Goal: Task Accomplishment & Management: Complete application form

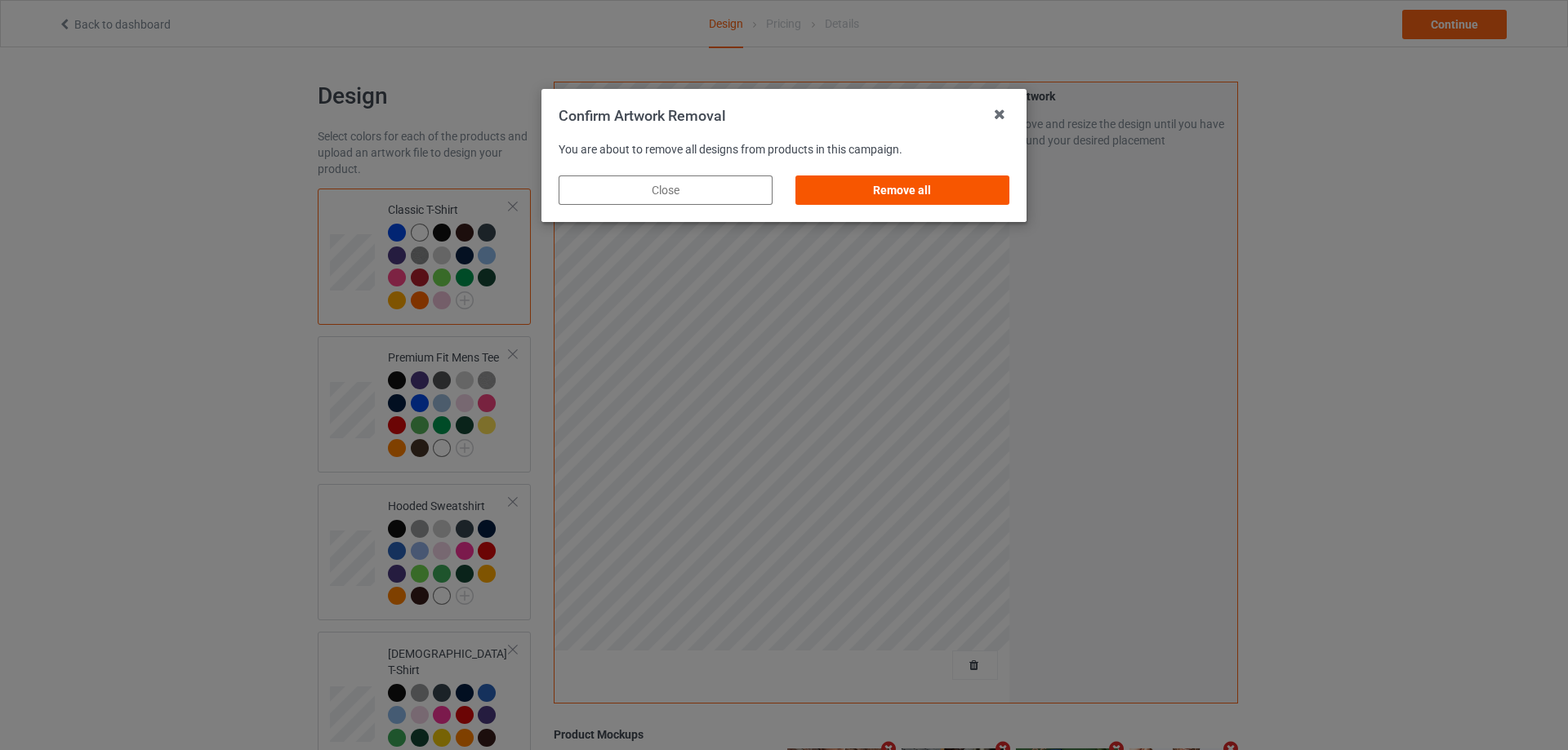
click at [971, 181] on div "Remove all" at bounding box center [902, 191] width 214 height 30
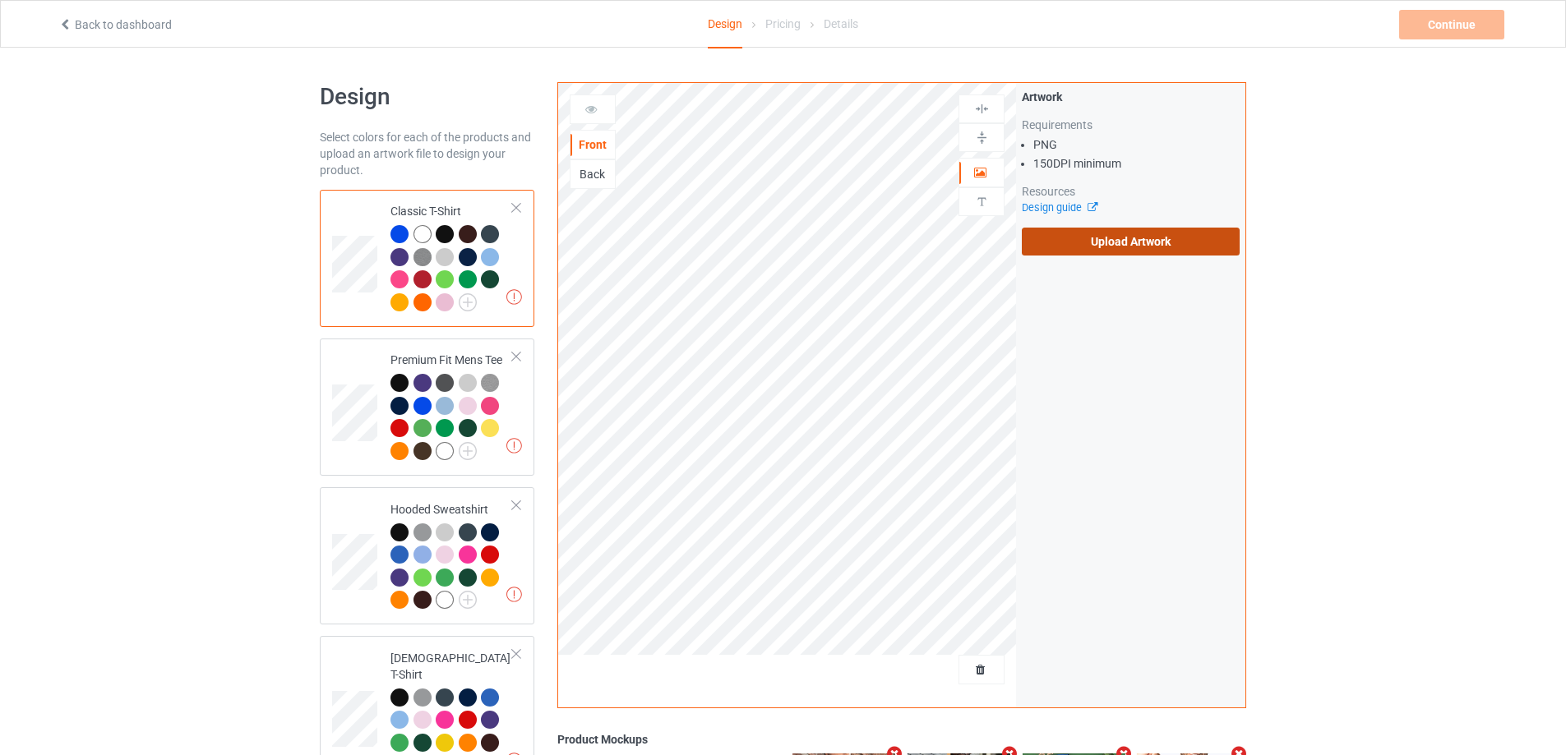
click at [1107, 254] on label "Upload Artwork" at bounding box center [1131, 242] width 218 height 28
click at [0, 0] on input "Upload Artwork" at bounding box center [0, 0] width 0 height 0
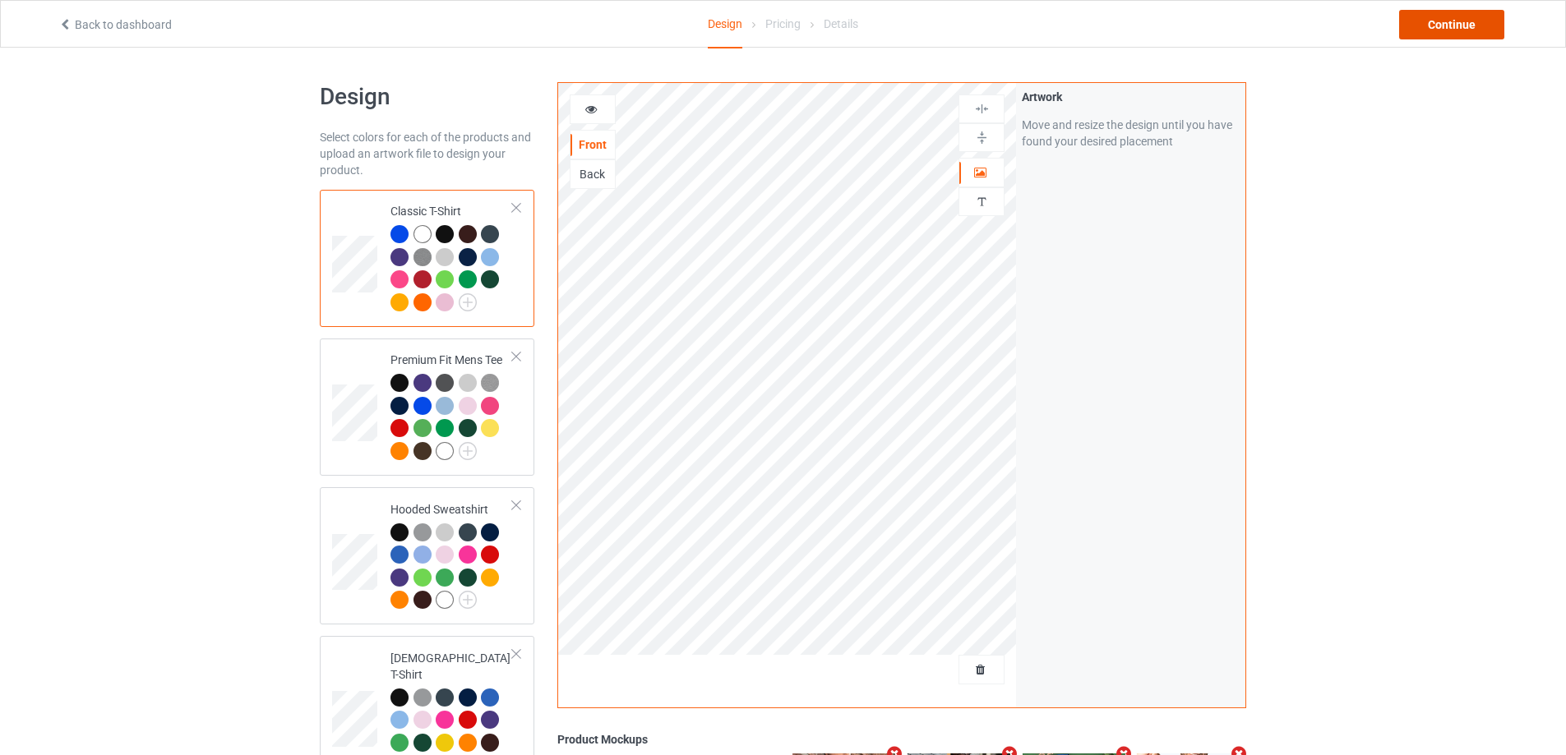
click at [1441, 24] on div "Continue" at bounding box center [1451, 25] width 105 height 30
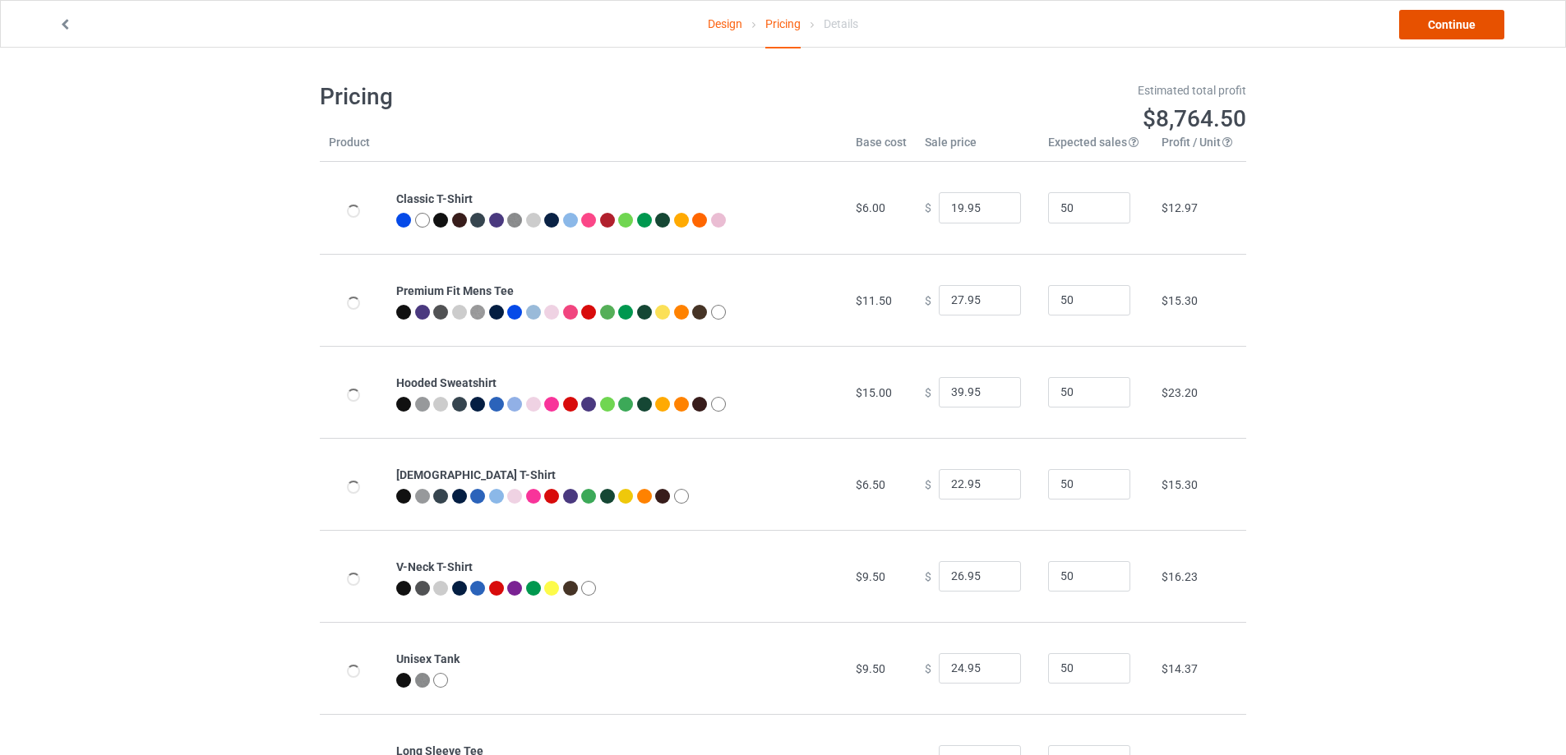
click at [1441, 24] on link "Continue" at bounding box center [1451, 25] width 105 height 30
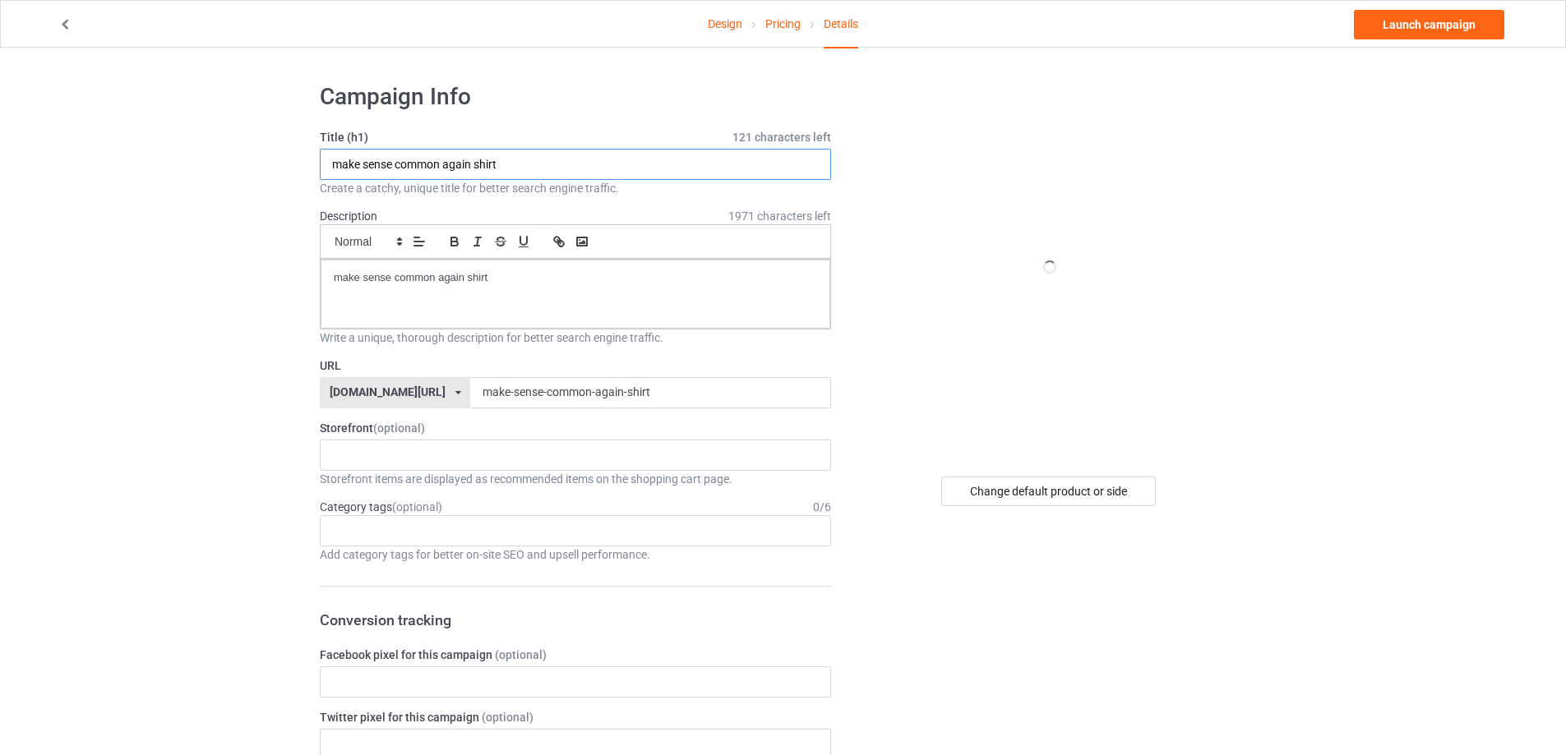
paste input "Hello Jetsetters"
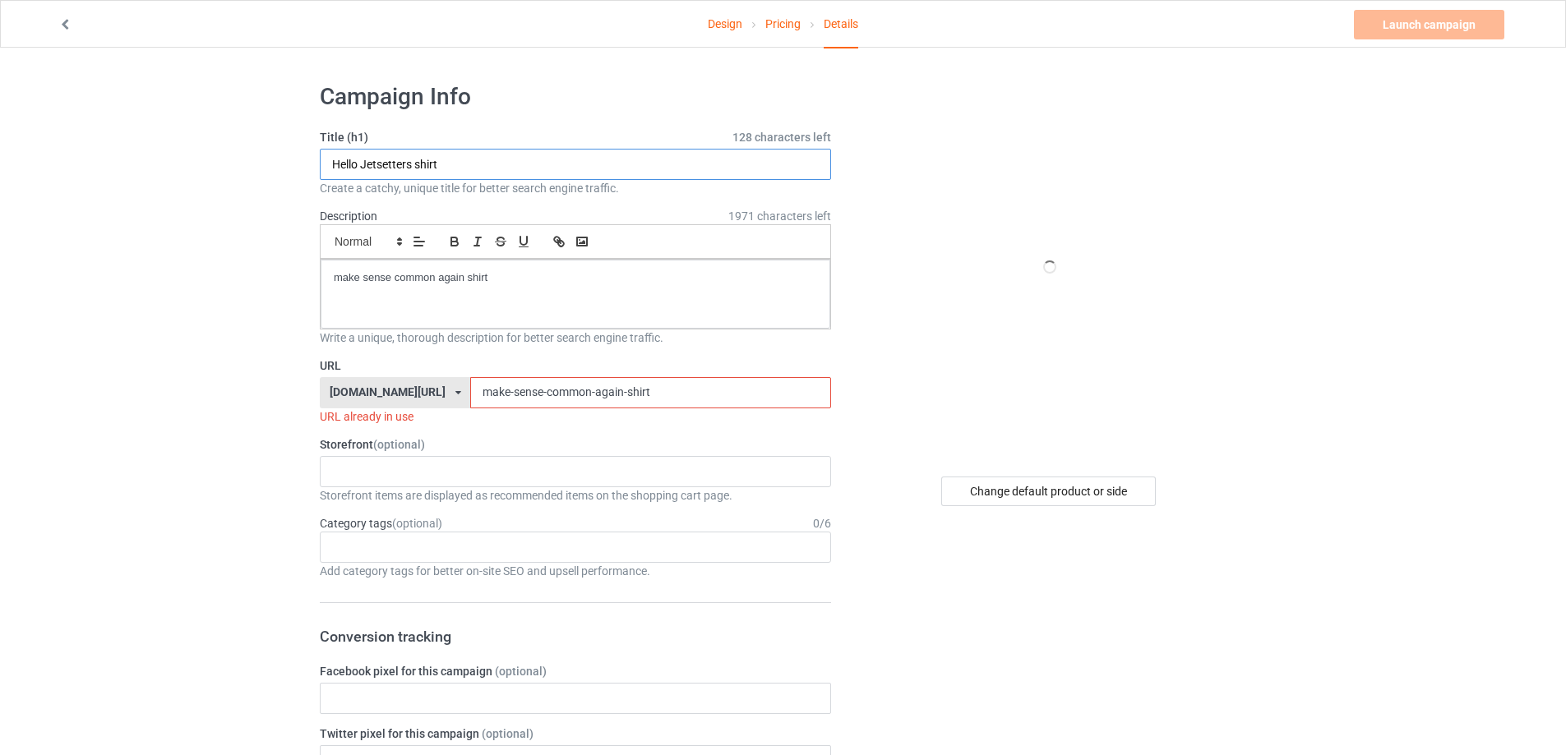
type input "Hello Jetsetters shirt"
paste div
paste input "Hello Jetsetters"
drag, startPoint x: 649, startPoint y: 404, endPoint x: 289, endPoint y: 404, distance: 359.2
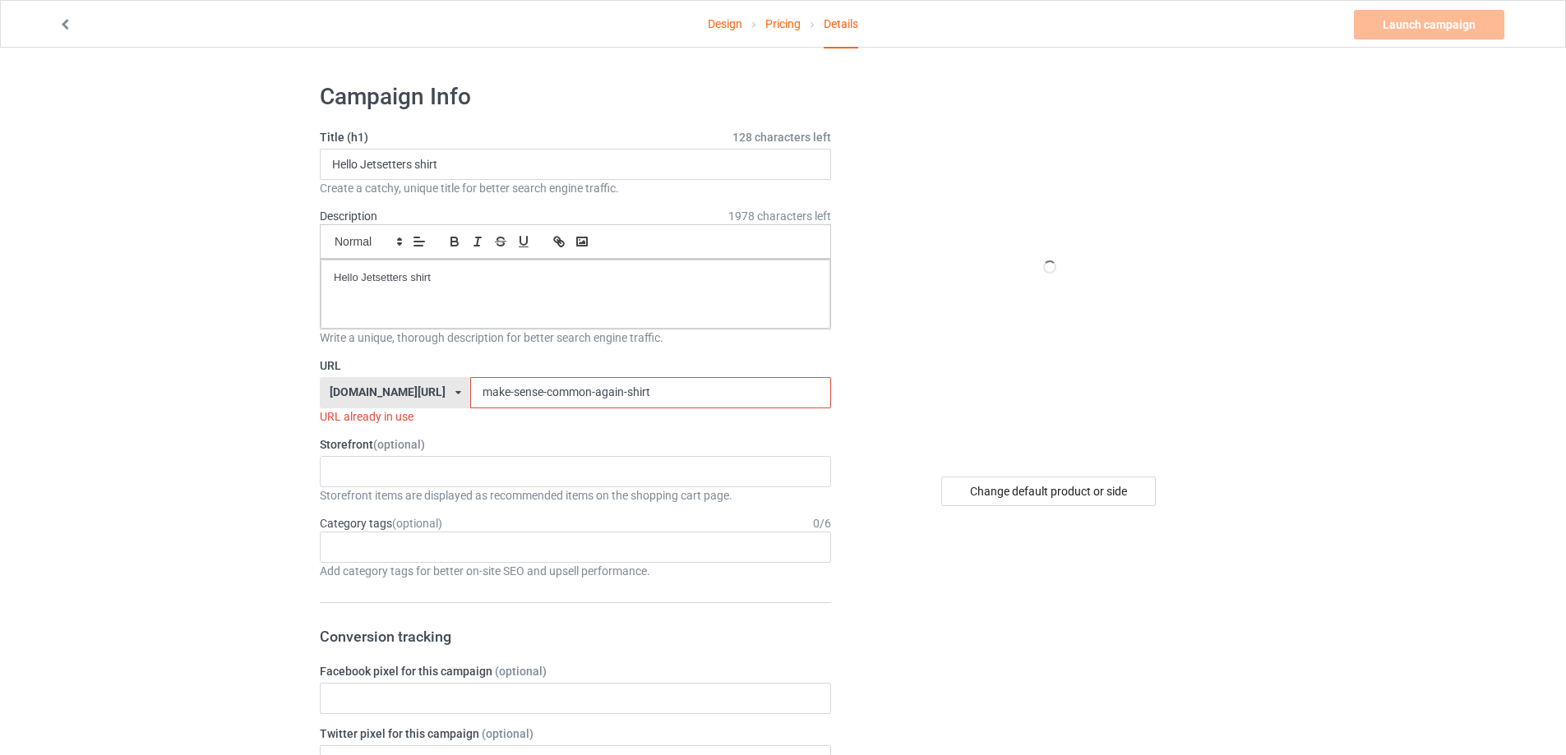
click at [470, 394] on input "Hello Jetsetters shirt" at bounding box center [650, 392] width 360 height 31
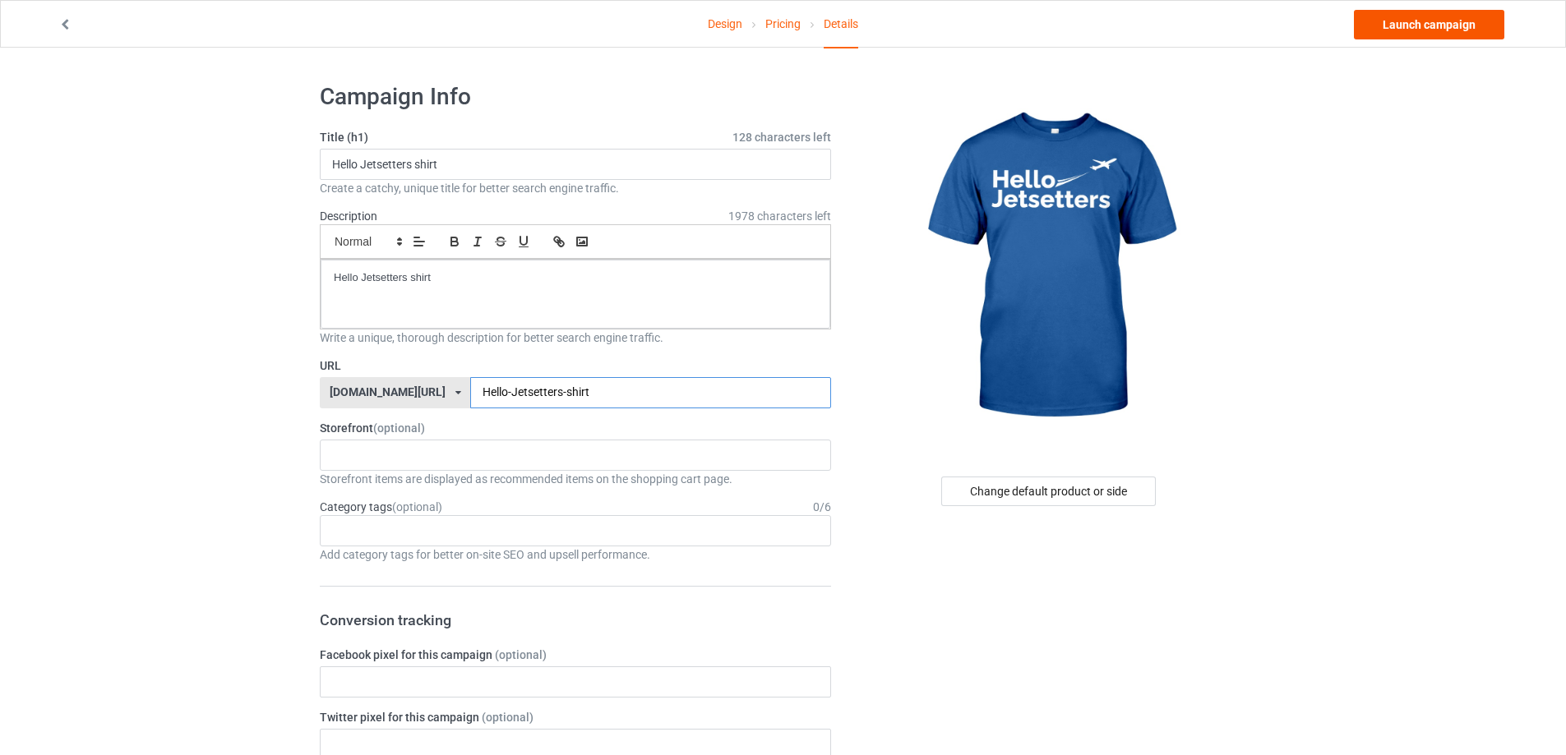
type input "Hello-Jetsetters-shirt"
click at [1408, 24] on link "Launch campaign" at bounding box center [1429, 25] width 150 height 30
